Goal: Task Accomplishment & Management: Complete application form

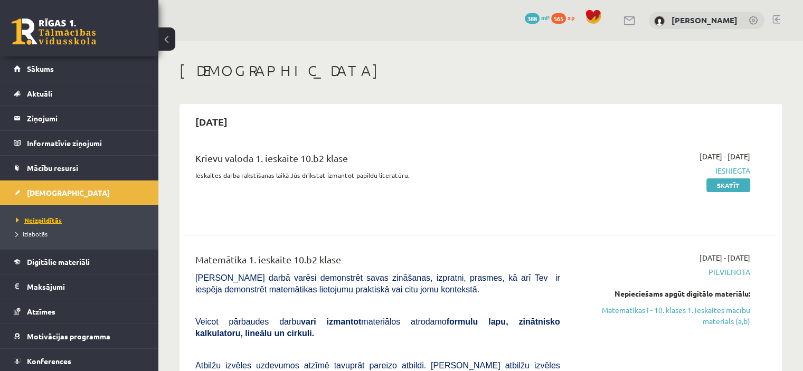
click at [38, 217] on span "Neizpildītās" at bounding box center [39, 220] width 46 height 8
click at [38, 38] on link at bounding box center [54, 31] width 84 height 26
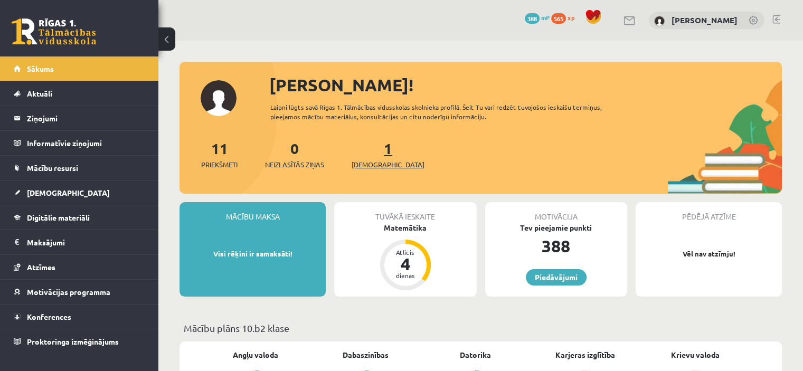
click at [365, 168] on span "[DEMOGRAPHIC_DATA]" at bounding box center [387, 164] width 73 height 11
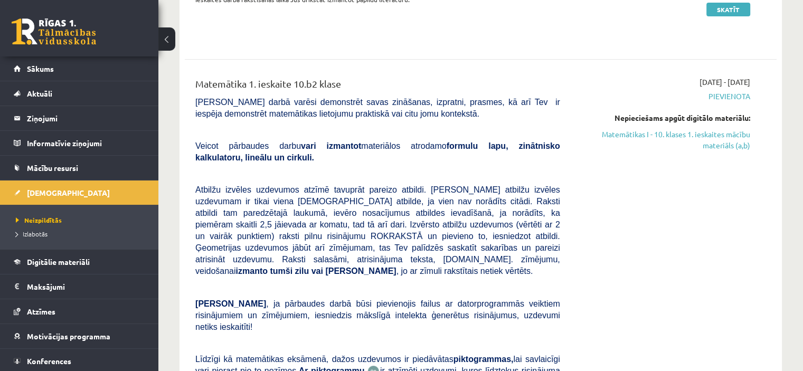
scroll to position [185, 0]
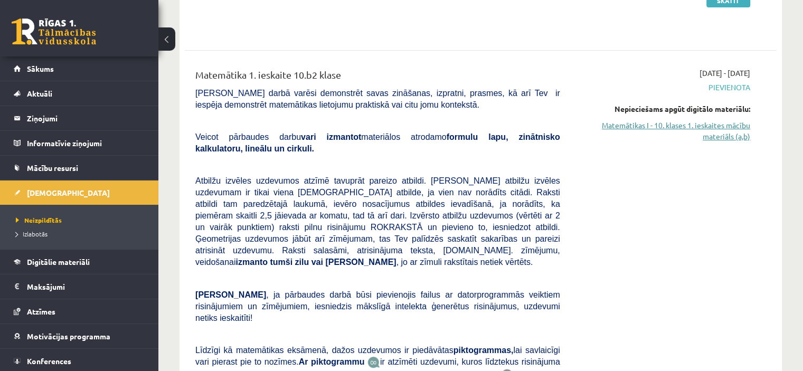
click at [735, 130] on link "Matemātikas I - 10. klases 1. ieskaites mācību materiāls (a,b)" at bounding box center [663, 131] width 174 height 22
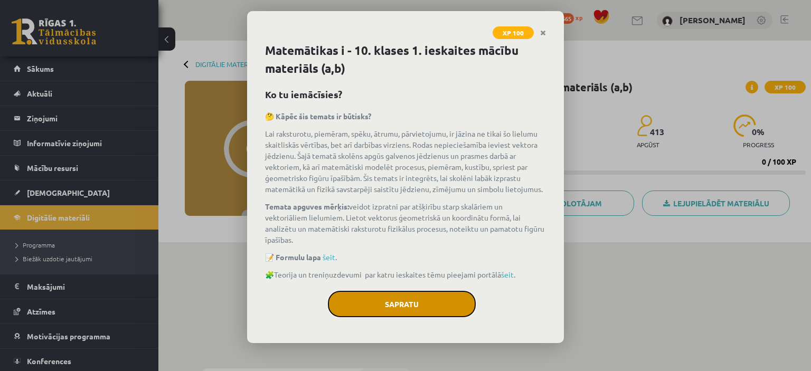
click at [379, 296] on button "Sapratu" at bounding box center [402, 304] width 148 height 26
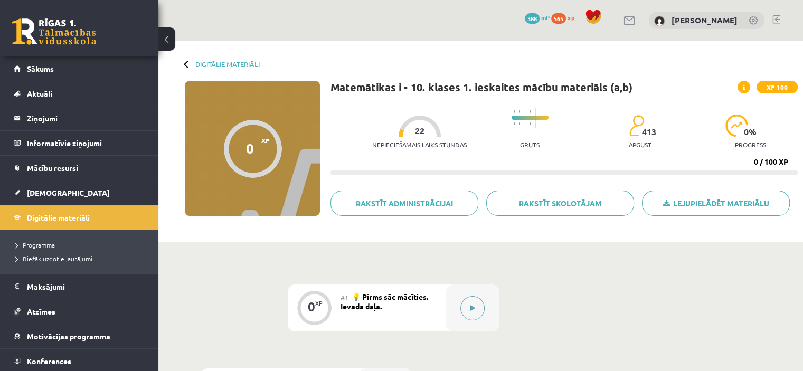
click at [473, 307] on icon at bounding box center [472, 308] width 5 height 6
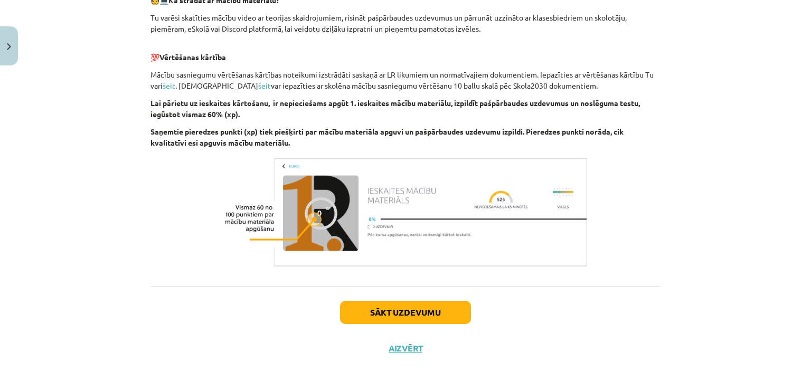
scroll to position [569, 0]
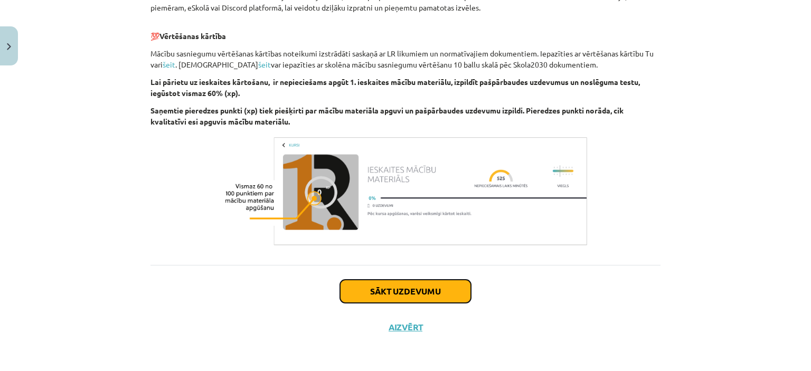
click at [445, 284] on button "Sākt uzdevumu" at bounding box center [405, 291] width 131 height 23
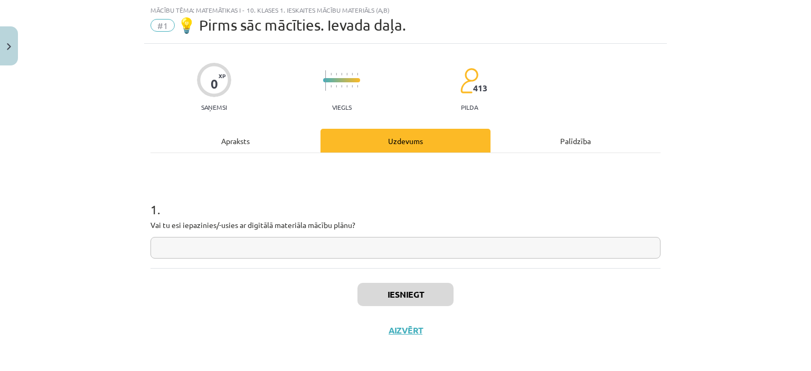
click at [293, 249] on input "text" at bounding box center [405, 248] width 510 height 22
type input "**"
click at [365, 294] on button "Iesniegt" at bounding box center [405, 294] width 96 height 23
click at [422, 290] on button "Iesniegt" at bounding box center [405, 294] width 96 height 23
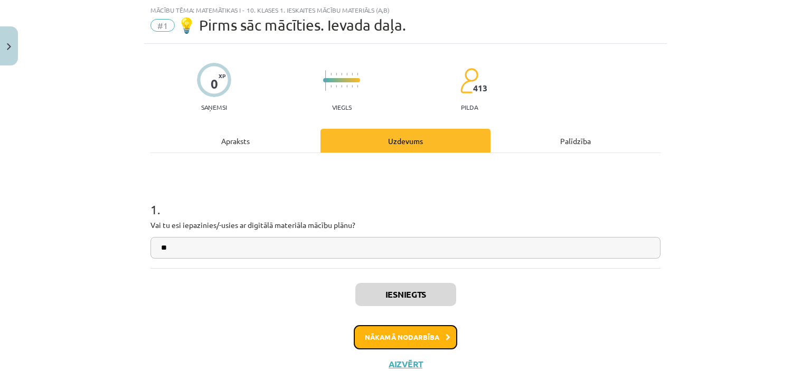
click at [397, 331] on button "Nākamā nodarbība" at bounding box center [405, 337] width 103 height 24
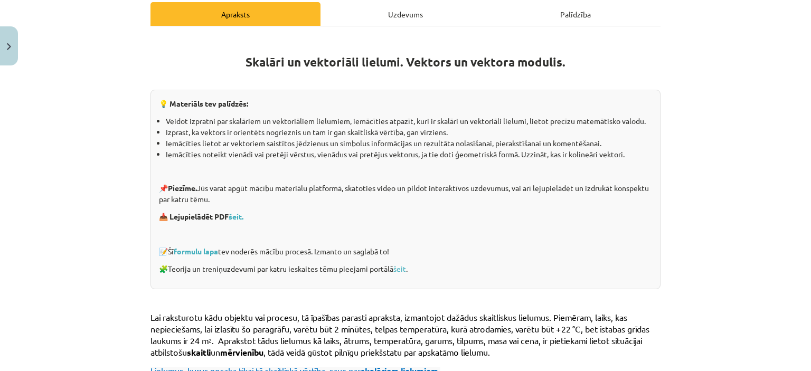
scroll to position [174, 0]
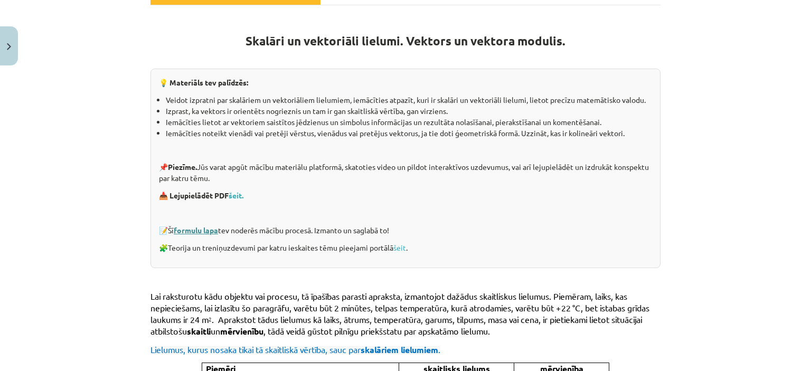
click at [203, 232] on link "formulu lapa" at bounding box center [196, 229] width 44 height 9
click at [403, 246] on link "šeit" at bounding box center [399, 247] width 13 height 9
click at [236, 195] on link "šeit." at bounding box center [235, 194] width 15 height 9
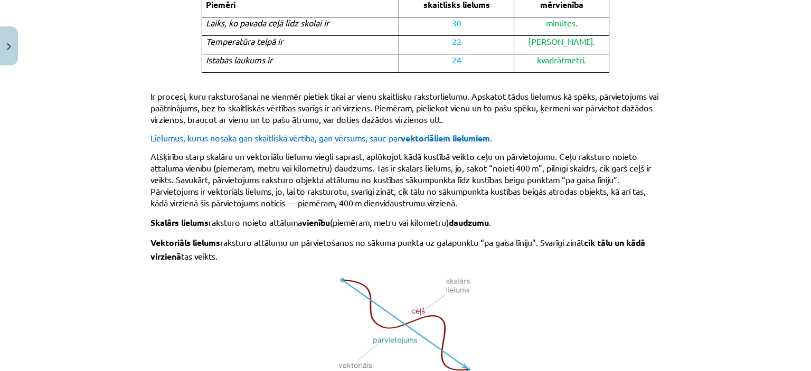
scroll to position [711, 0]
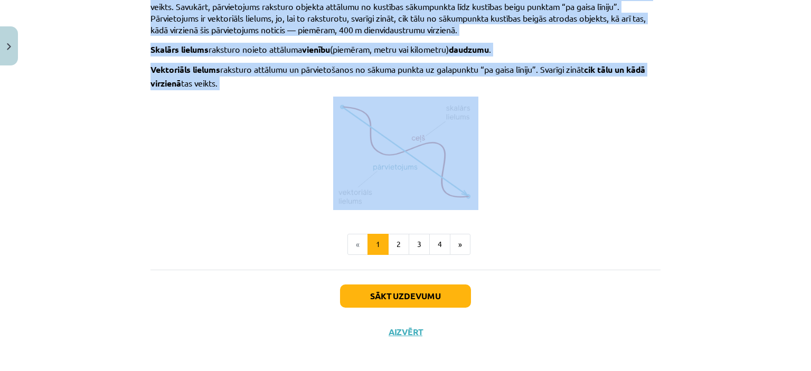
drag, startPoint x: 137, startPoint y: 78, endPoint x: 340, endPoint y: 225, distance: 251.2
click at [340, 225] on div "Mācību tēma: Matemātikas i - 10. klases 1. ieskaites mācību materiāls (a,b) #2 …" at bounding box center [405, 185] width 811 height 371
copy div "Lai raksturotu kādu objektu vai procesu, tā īpašības parasti apraksta, izmantoj…"
click at [395, 242] on button "2" at bounding box center [398, 244] width 21 height 21
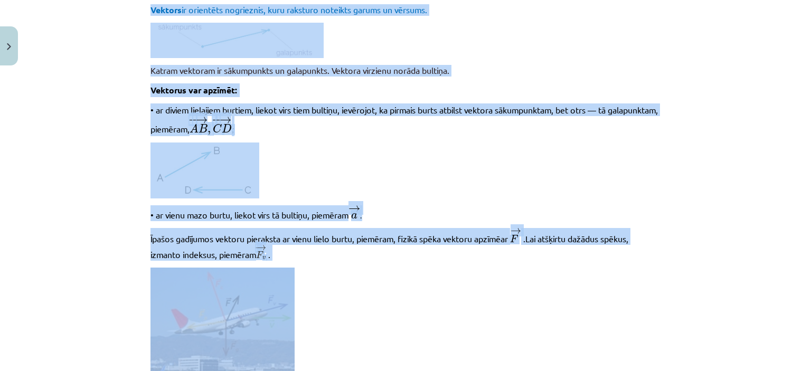
scroll to position [188, 0]
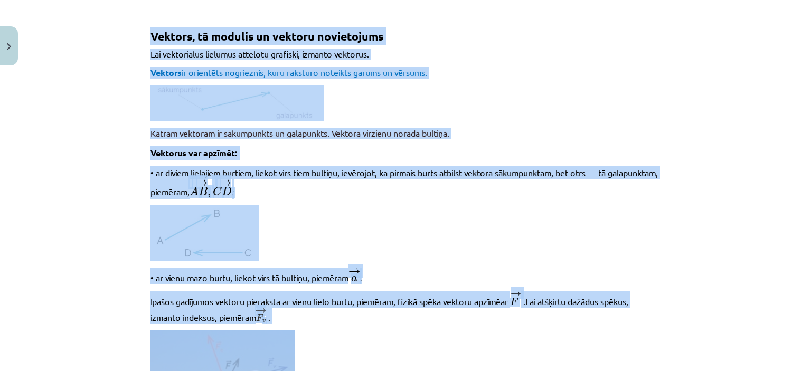
copy div "Lai raksturotu kādu objektu vai procesu, tā īpašības parasti apraksta, izmantoj…"
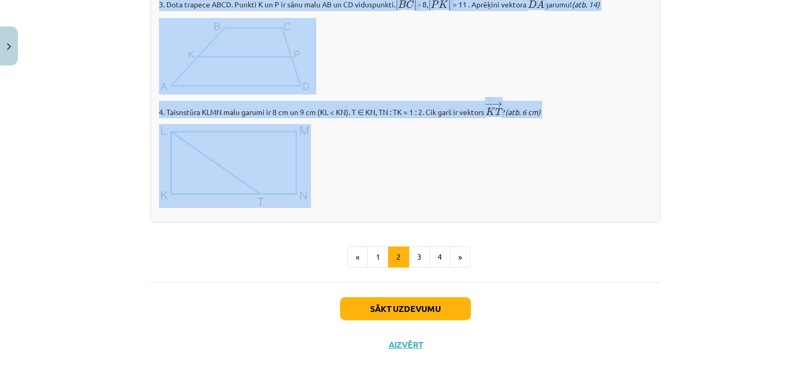
scroll to position [1271, 0]
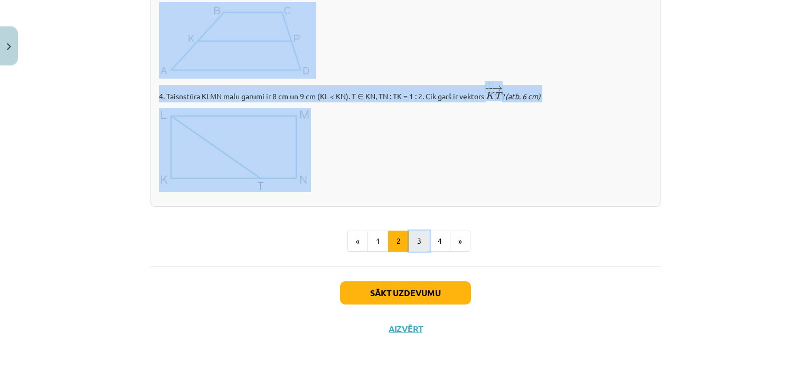
click at [413, 244] on button "3" at bounding box center [418, 241] width 21 height 21
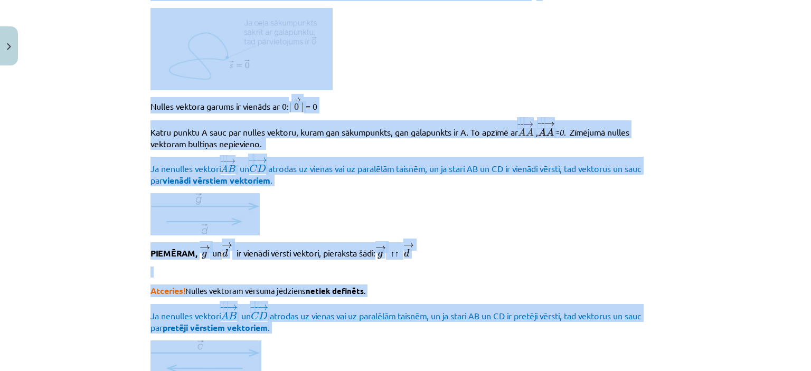
scroll to position [197, 0]
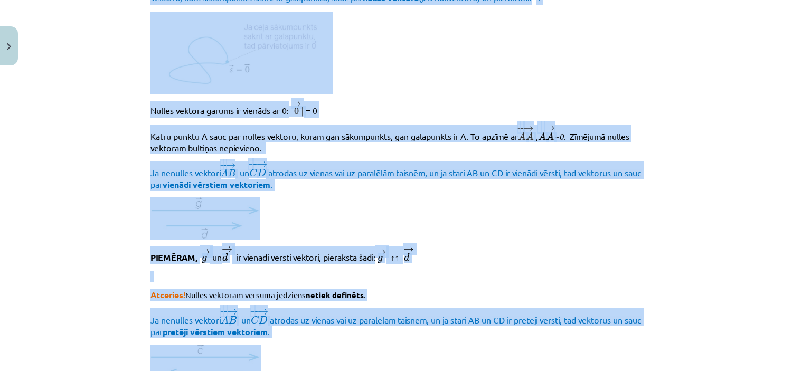
copy div "Lai raksturotu kādu objektu vai procesu, tā īpašības parasti apraksta, izmantoj…"
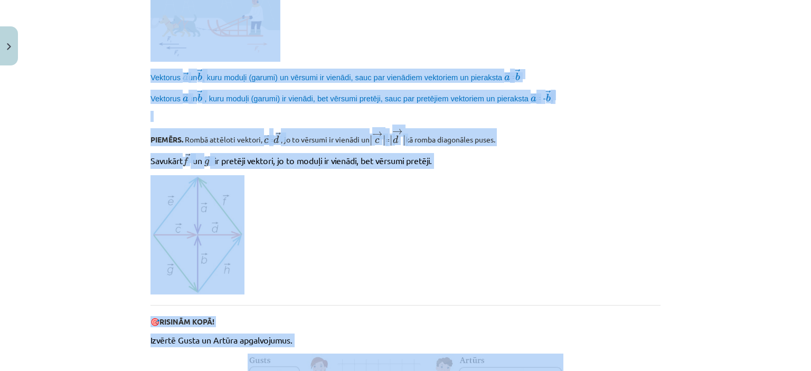
scroll to position [1163, 0]
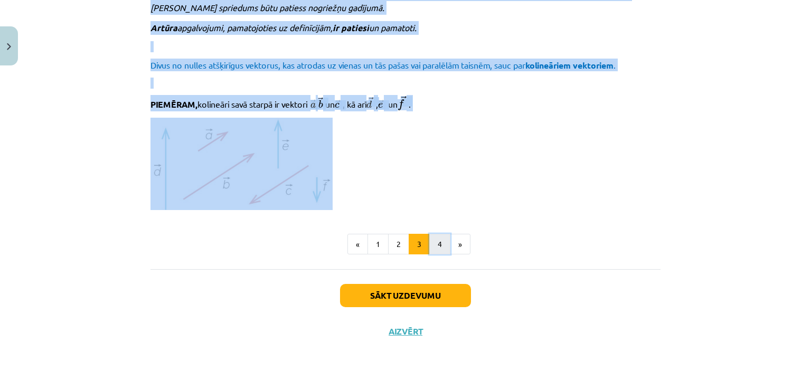
click at [429, 245] on button "4" at bounding box center [439, 244] width 21 height 21
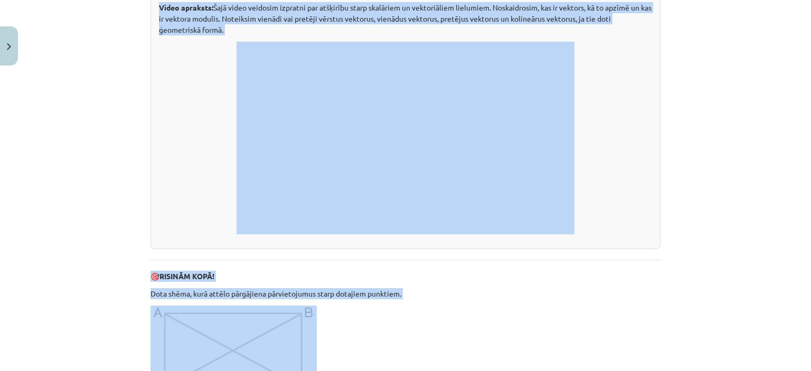
scroll to position [188, 0]
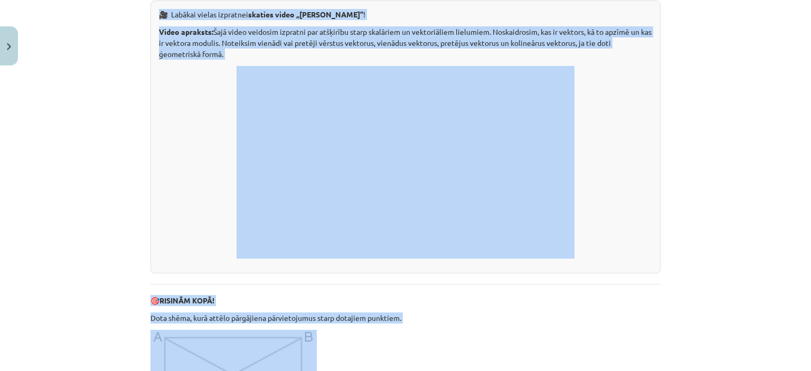
copy div "Lai raksturotu kādu objektu vai procesu, tā īpašības parasti apraksta, izmantoj…"
